Goal: Find specific page/section: Find specific page/section

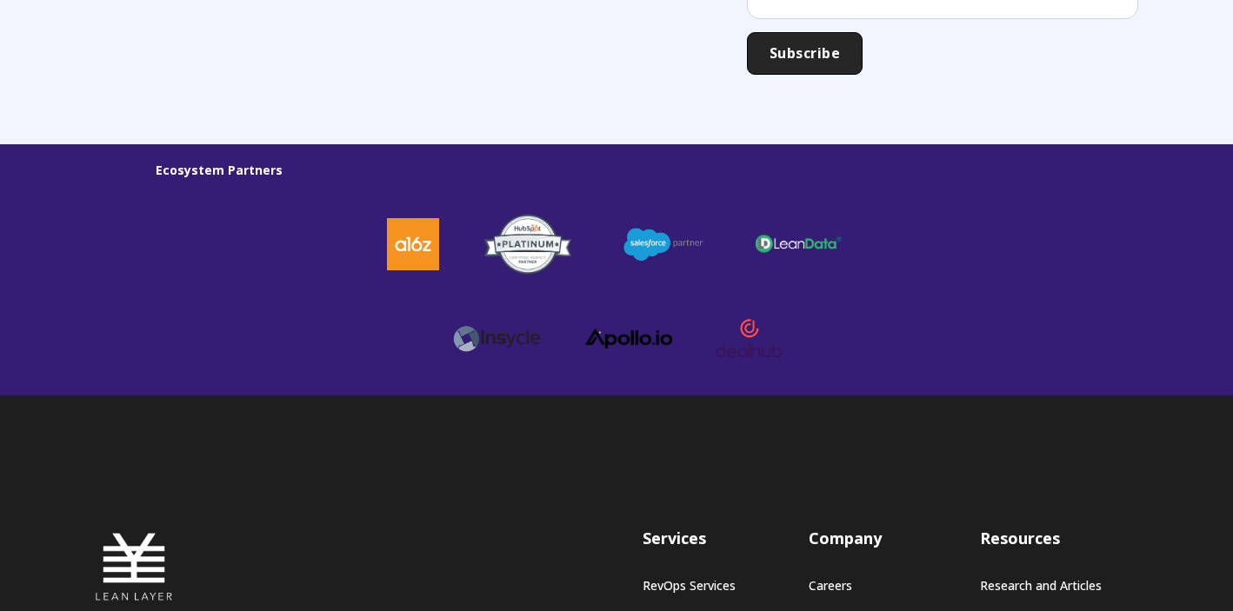
scroll to position [4873, 0]
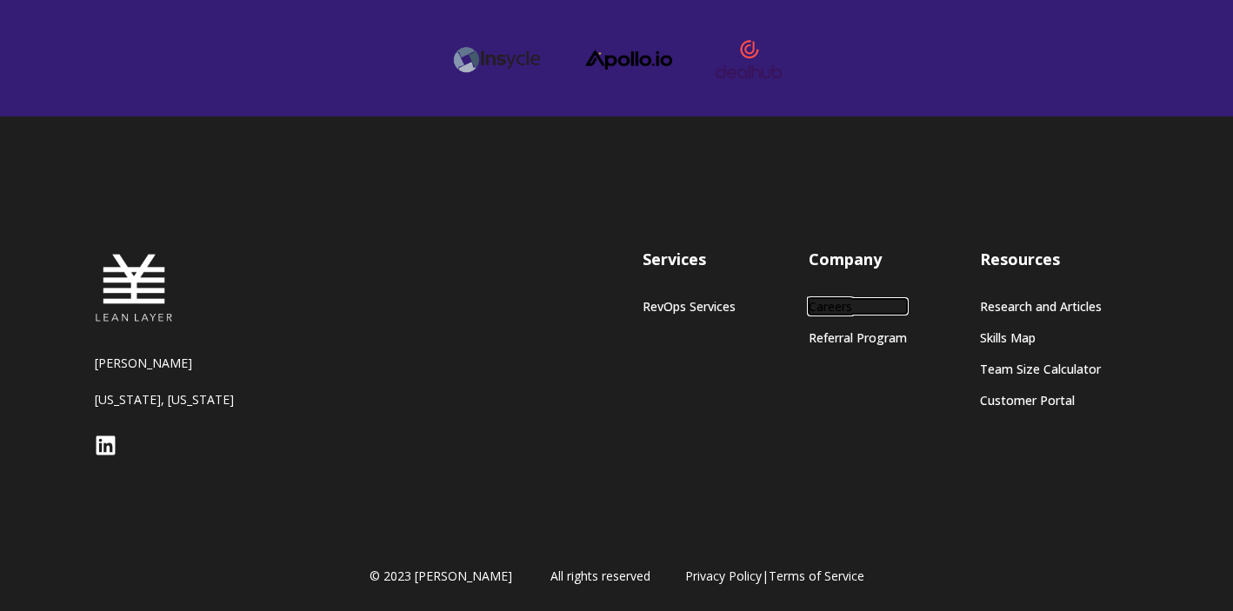
click at [816, 308] on link "Careers" at bounding box center [858, 306] width 98 height 15
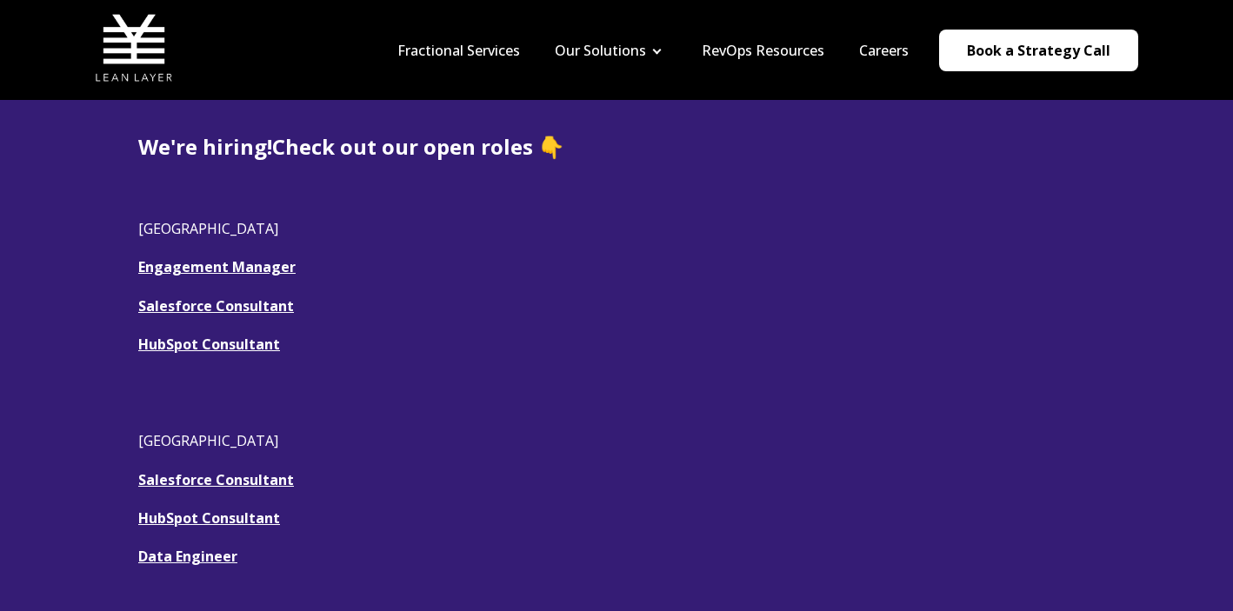
scroll to position [351, 0]
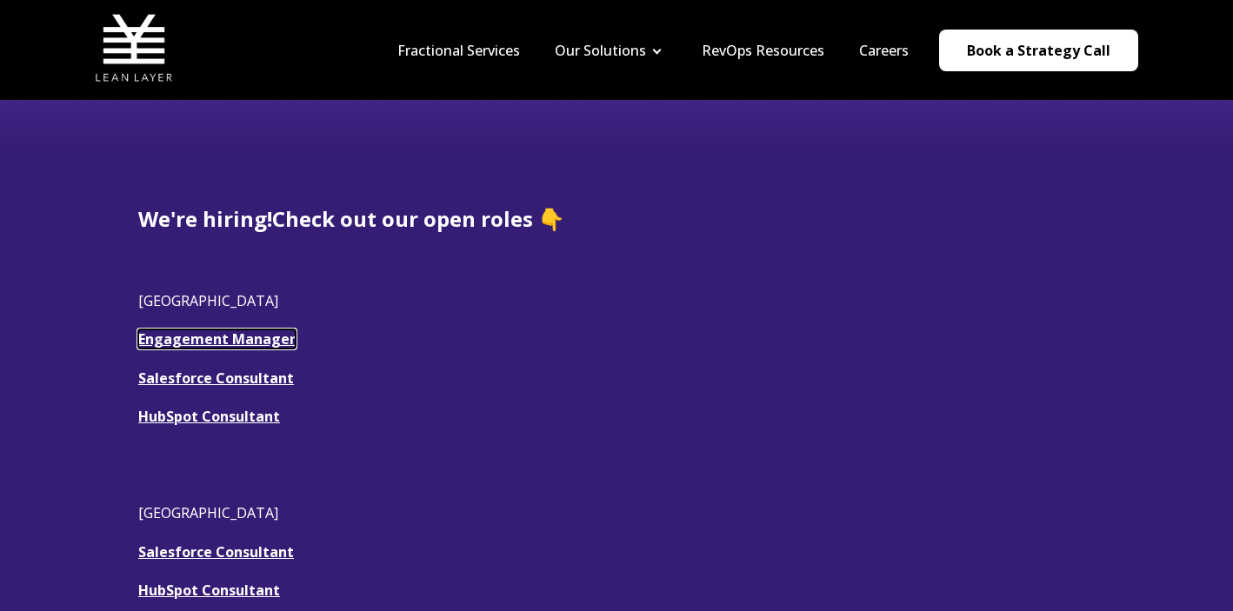
click at [267, 345] on link "Engagement Manager" at bounding box center [216, 339] width 157 height 19
